Goal: Task Accomplishment & Management: Manage account settings

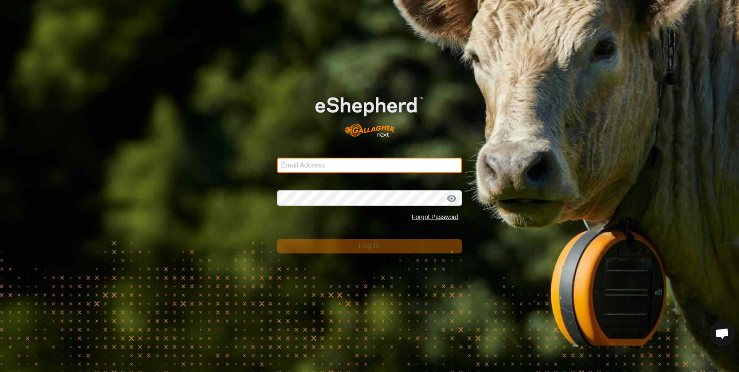
type input "denumsen@yahoo.com"
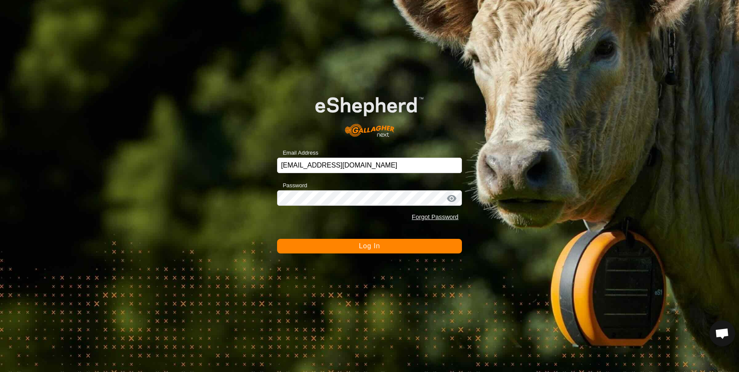
click at [321, 247] on button "Log In" at bounding box center [369, 246] width 185 height 15
